Goal: Find specific page/section: Find specific page/section

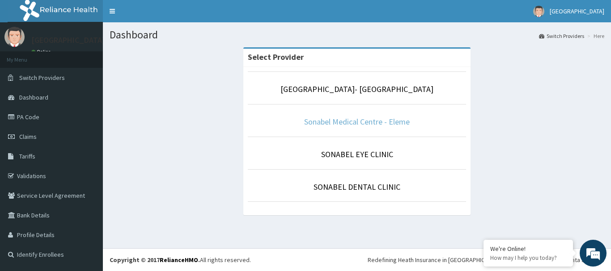
click at [345, 118] on link "Sonabel Medical Centre - Eleme" at bounding box center [356, 122] width 105 height 10
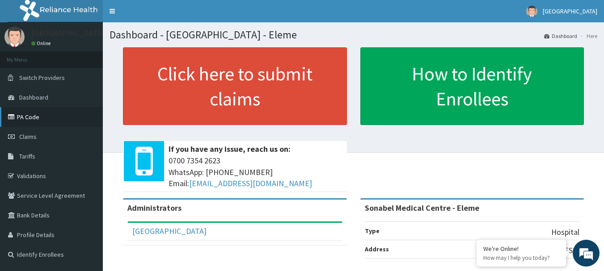
click at [38, 119] on link "PA Code" at bounding box center [51, 117] width 103 height 20
